Goal: Information Seeking & Learning: Learn about a topic

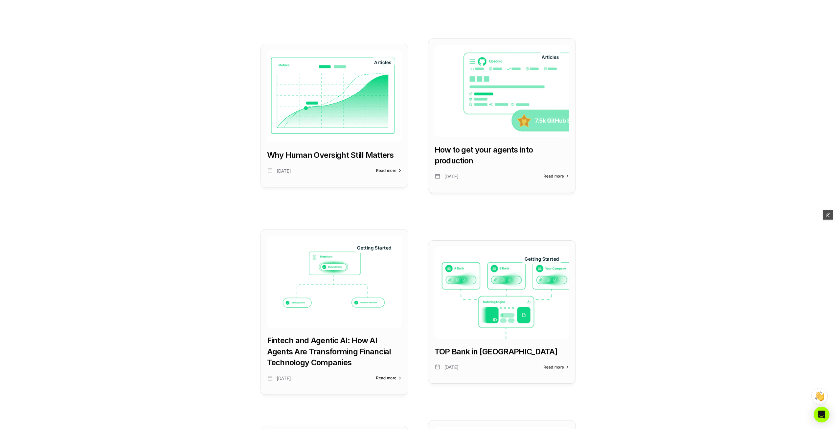
scroll to position [131, 0]
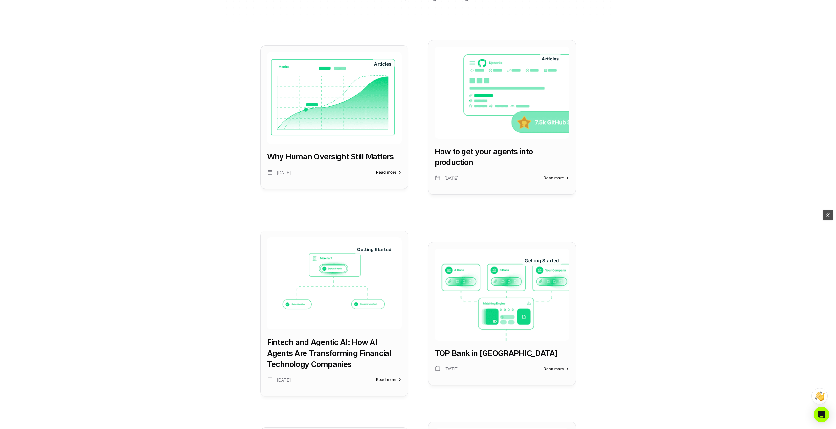
click at [479, 133] on img at bounding box center [502, 93] width 135 height 92
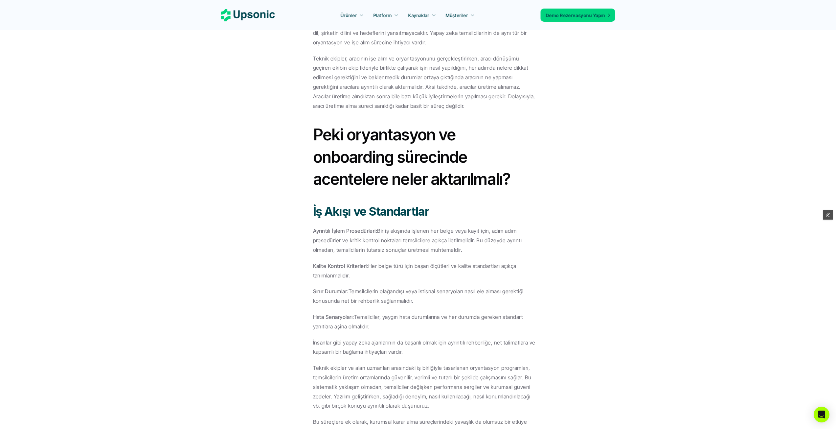
scroll to position [1401, 0]
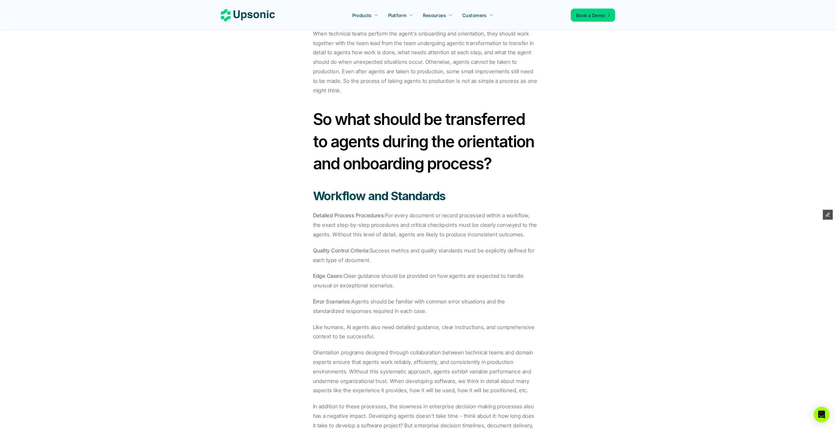
scroll to position [1395, 0]
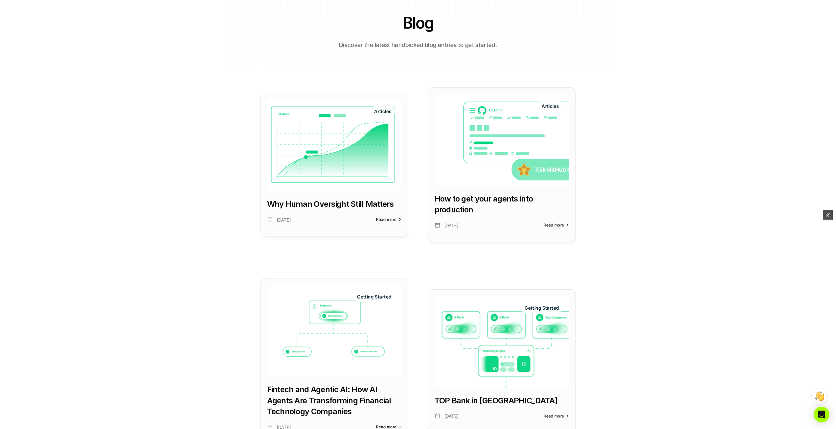
scroll to position [131, 0]
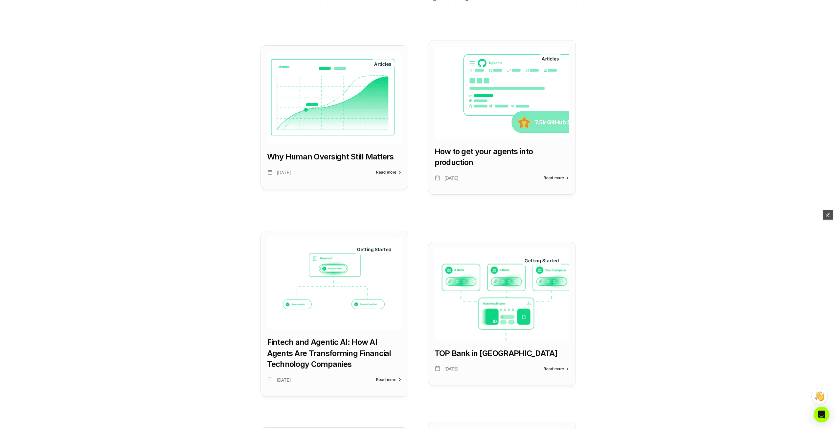
click at [489, 162] on h5 "How to get your agents into production" at bounding box center [502, 157] width 135 height 22
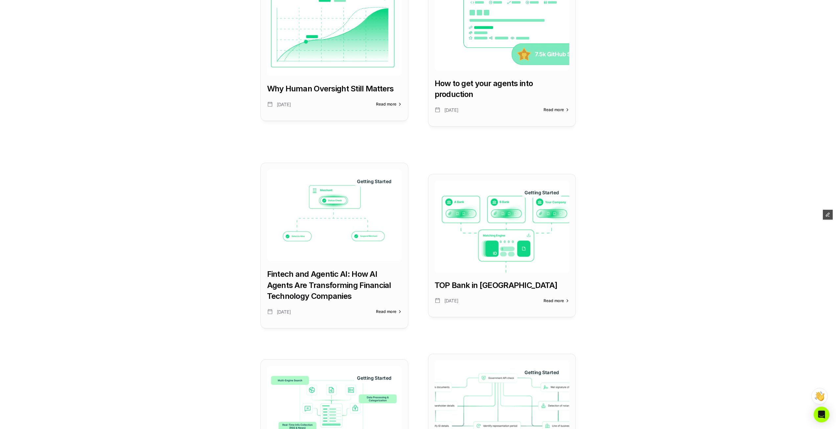
scroll to position [219, 0]
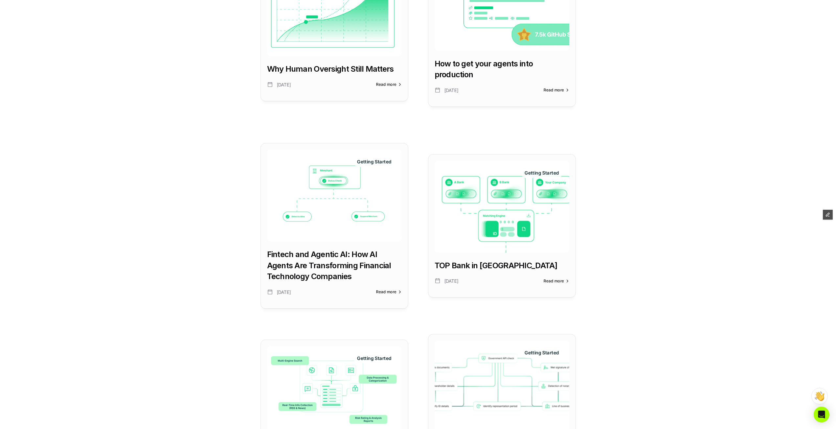
click at [476, 224] on img at bounding box center [502, 207] width 135 height 92
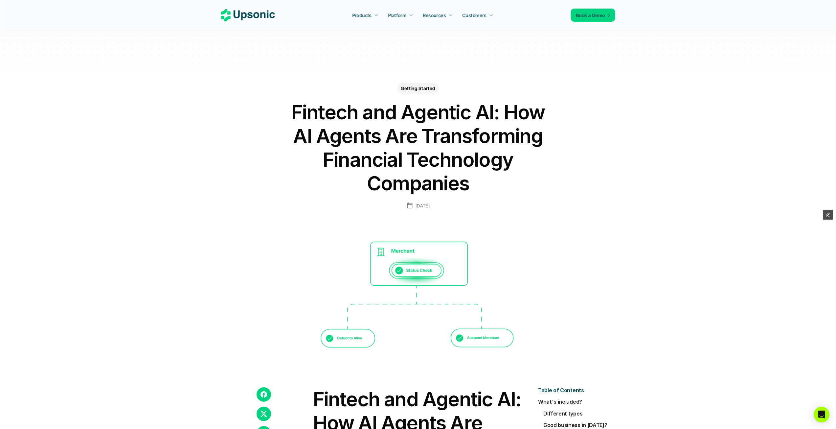
click at [529, 295] on img at bounding box center [417, 298] width 335 height 145
